Goal: Check status

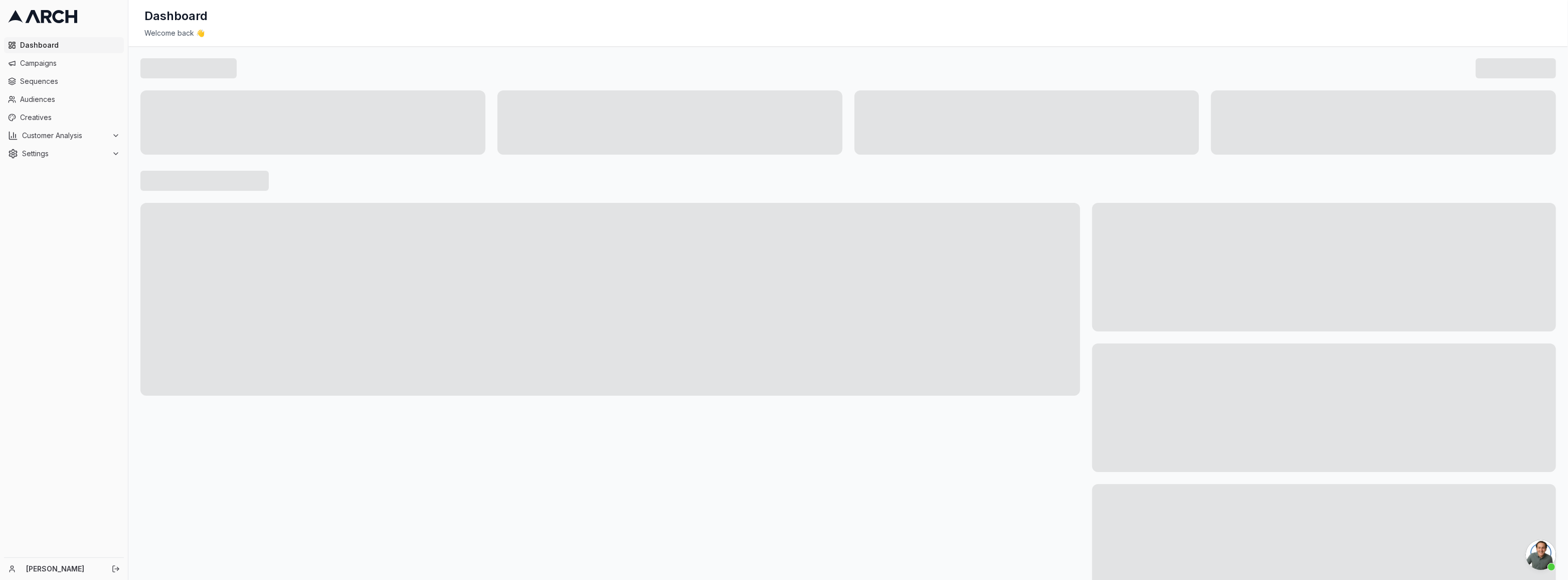
scroll to position [640, 0]
click at [48, 66] on span "Campaigns" at bounding box center [70, 63] width 100 height 10
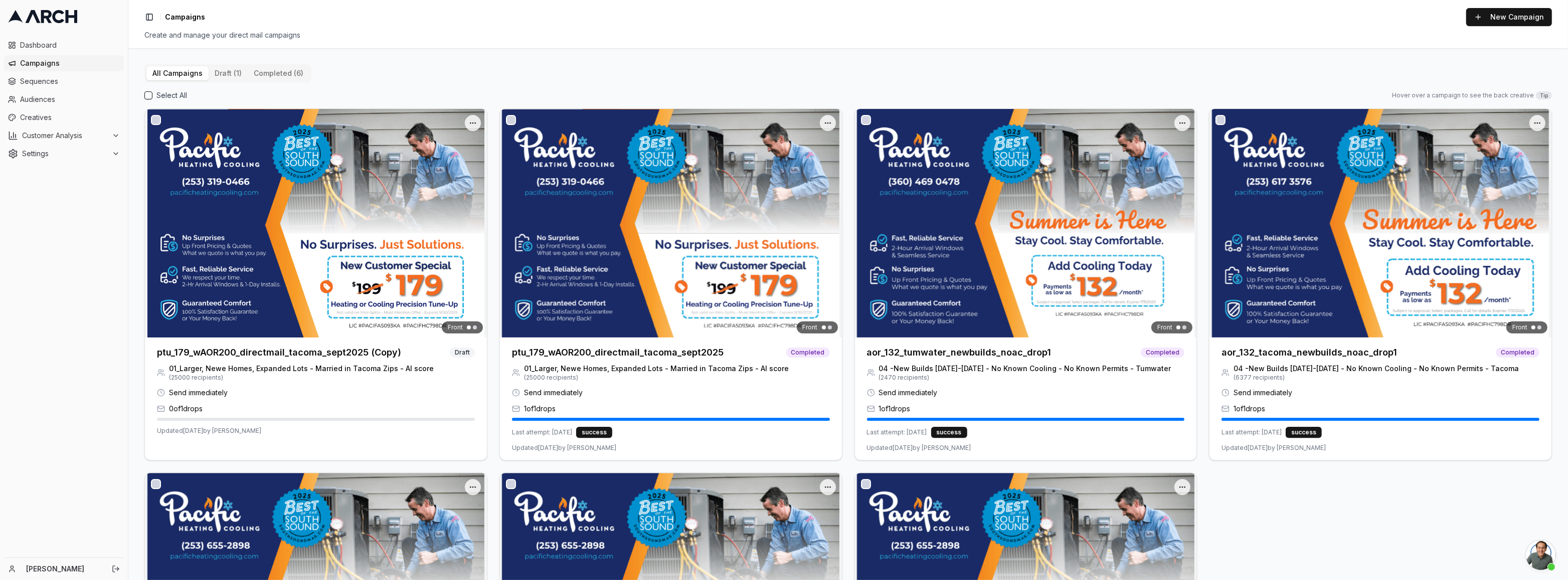
scroll to position [640, 0]
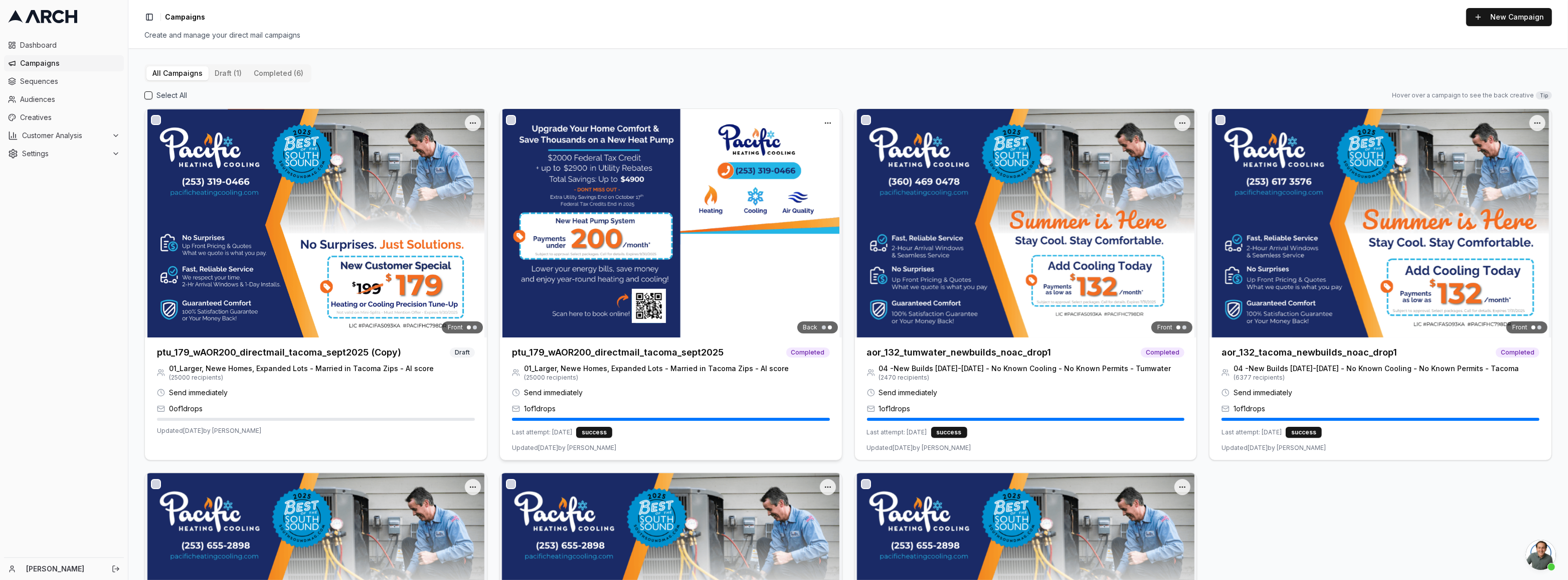
click at [823, 214] on div at bounding box center [671, 222] width 342 height 228
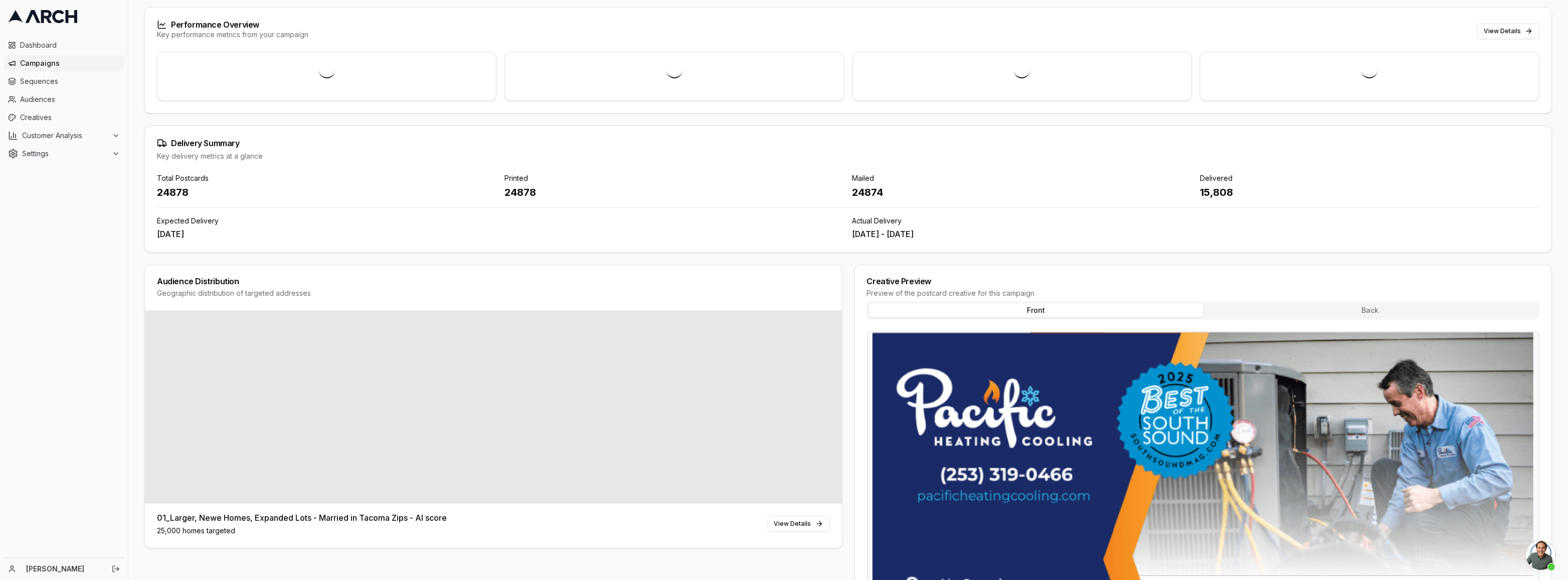
scroll to position [91, 0]
click at [1231, 184] on div "Delivered" at bounding box center [1370, 179] width 340 height 10
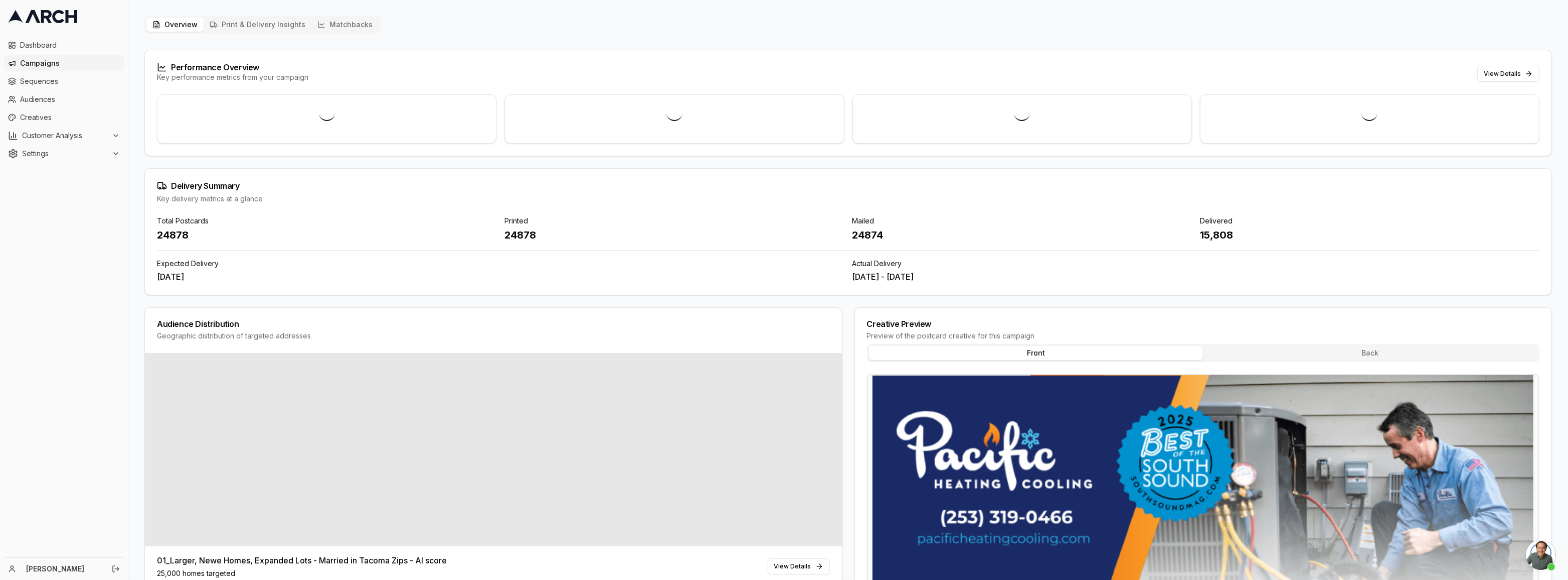
scroll to position [0, 0]
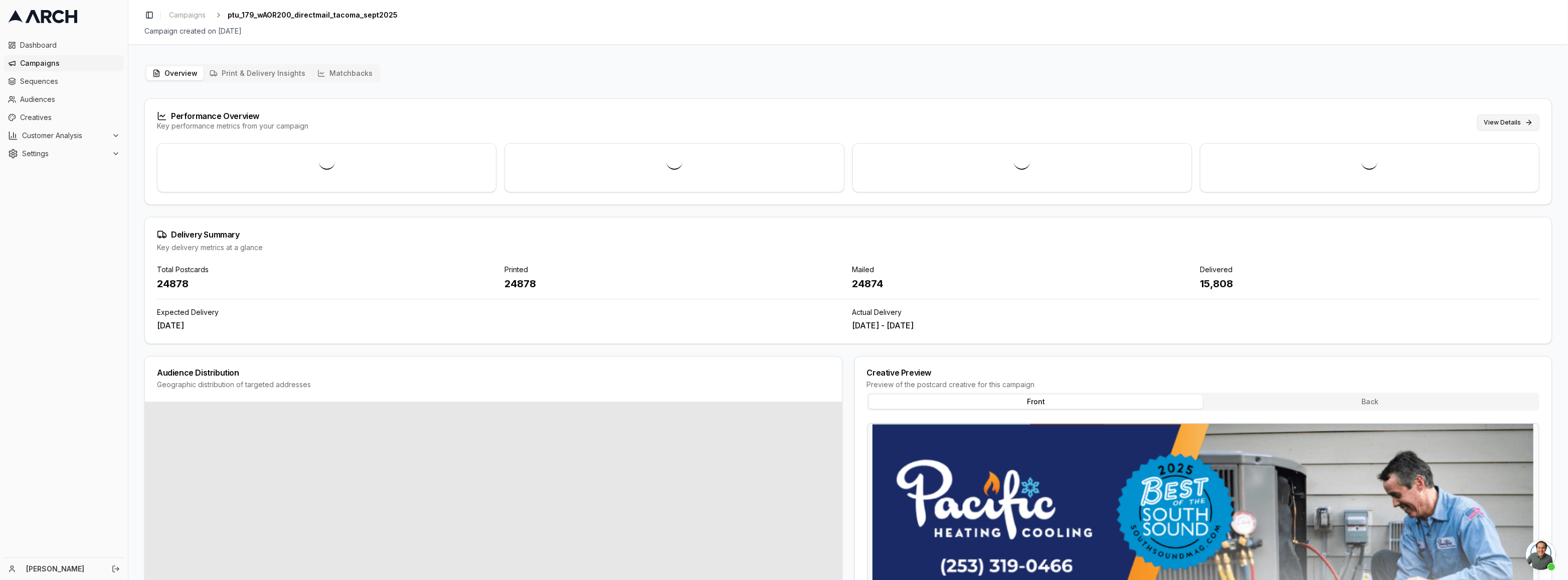
click at [1507, 116] on button "View Details" at bounding box center [1508, 122] width 62 height 16
